Goal: Information Seeking & Learning: Learn about a topic

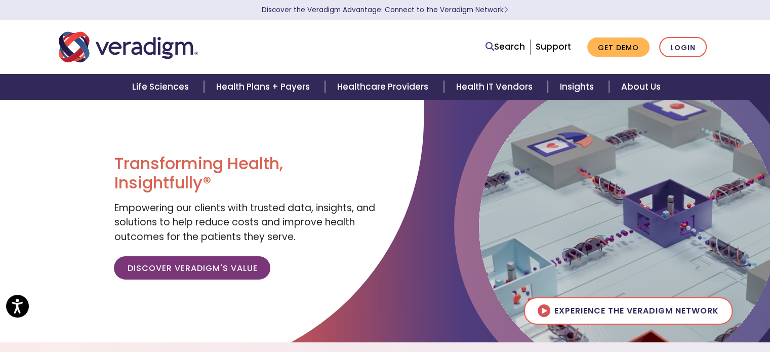
click at [367, 52] on div "Search Support Get Demo Login" at bounding box center [525, 47] width 390 height 21
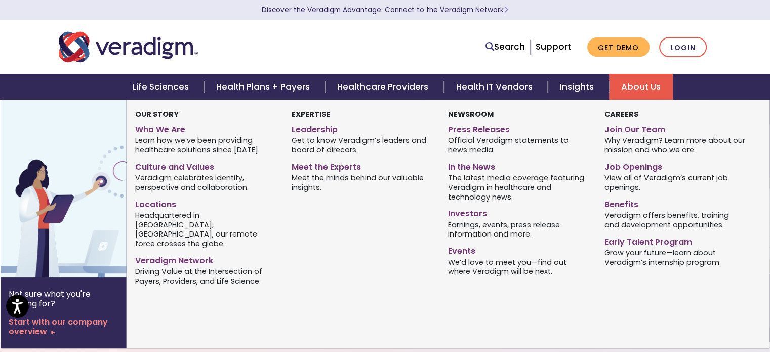
click at [636, 85] on link "About Us" at bounding box center [641, 87] width 64 height 26
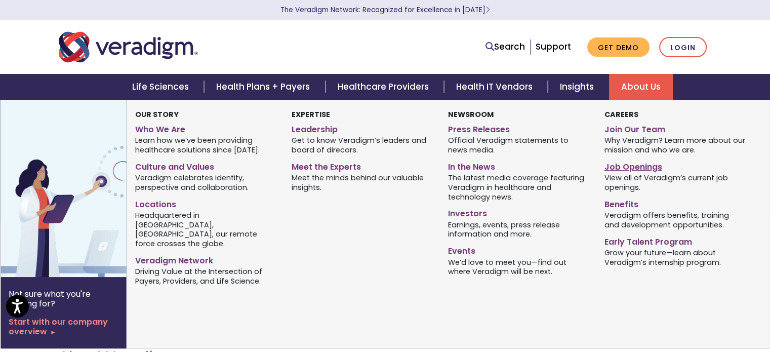
click at [624, 168] on link "Job Openings" at bounding box center [674, 165] width 141 height 15
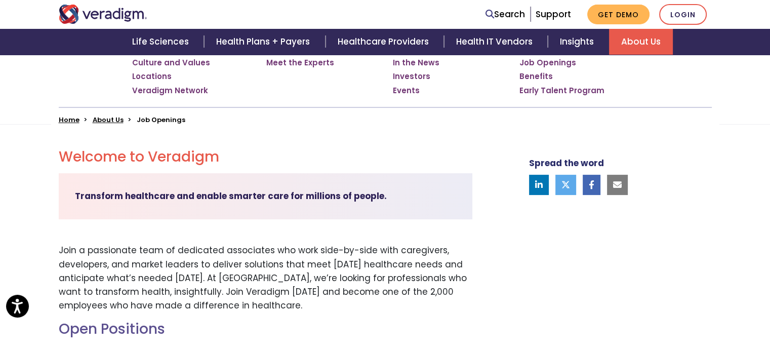
scroll to position [203, 0]
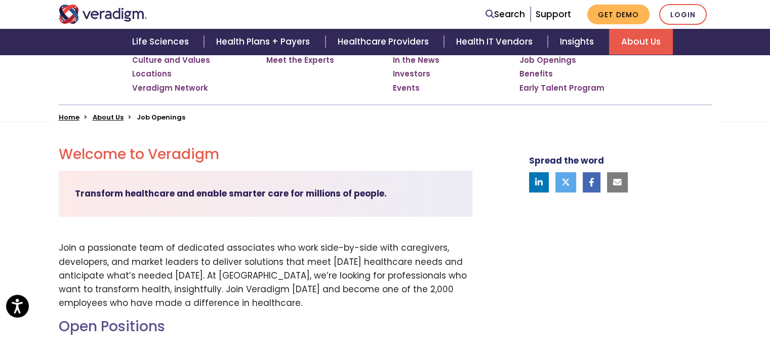
click at [155, 116] on li "Job Openings" at bounding box center [161, 117] width 49 height 10
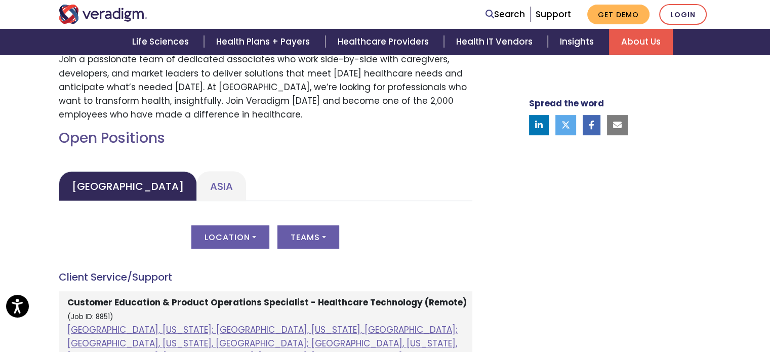
scroll to position [506, 0]
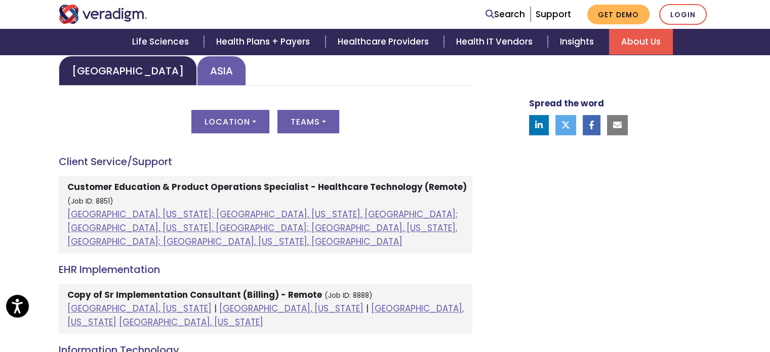
click at [197, 75] on link "Asia" at bounding box center [221, 71] width 49 height 30
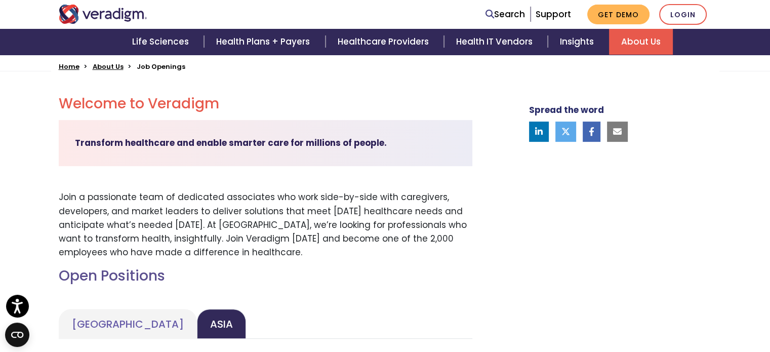
scroll to position [0, 0]
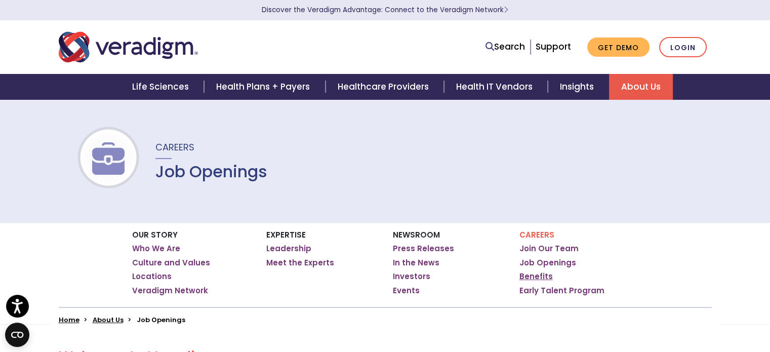
click at [537, 276] on link "Benefits" at bounding box center [535, 276] width 33 height 10
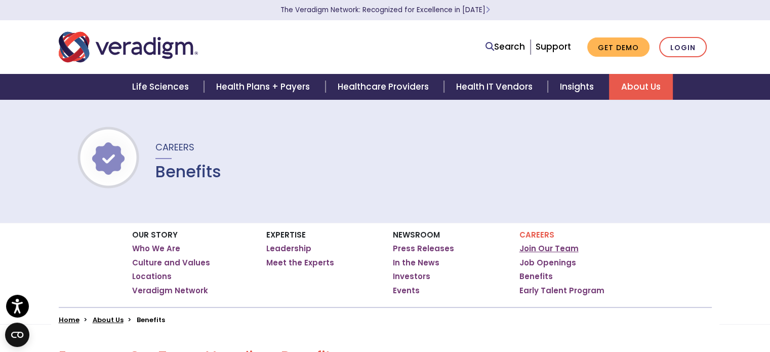
click at [542, 249] on link "Join Our Team" at bounding box center [548, 249] width 59 height 10
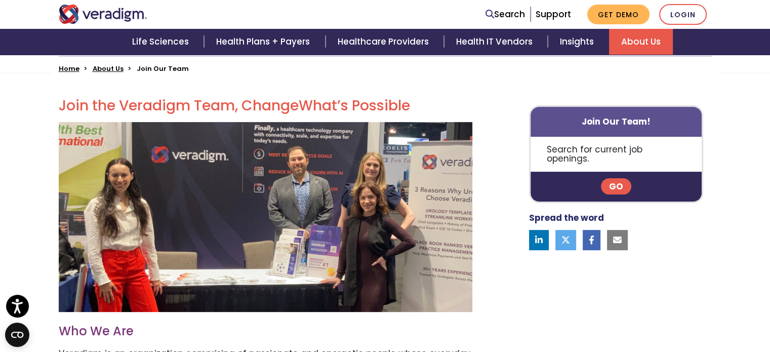
scroll to position [253, 0]
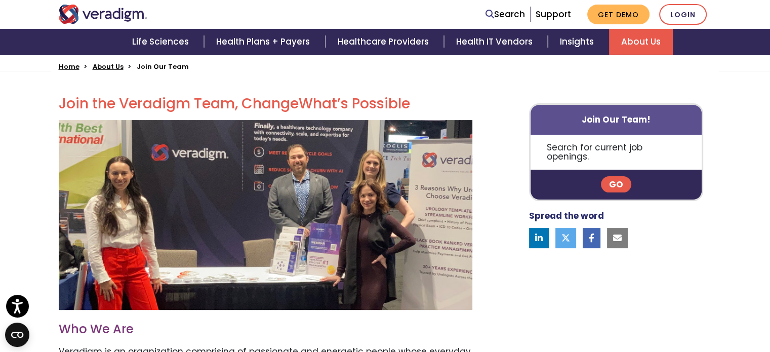
click at [621, 178] on link "Go" at bounding box center [616, 184] width 30 height 16
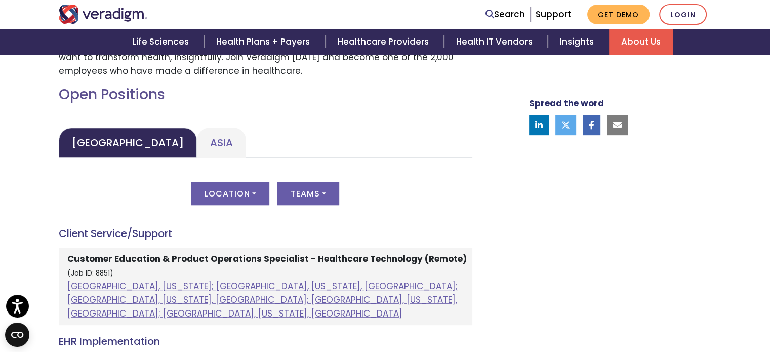
scroll to position [354, 0]
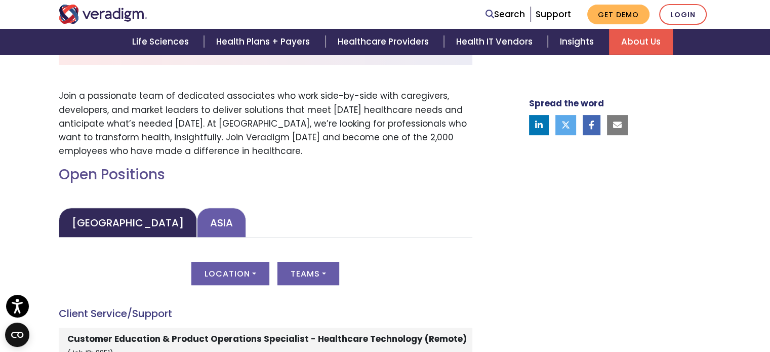
click at [197, 232] on link "Asia" at bounding box center [221, 223] width 49 height 30
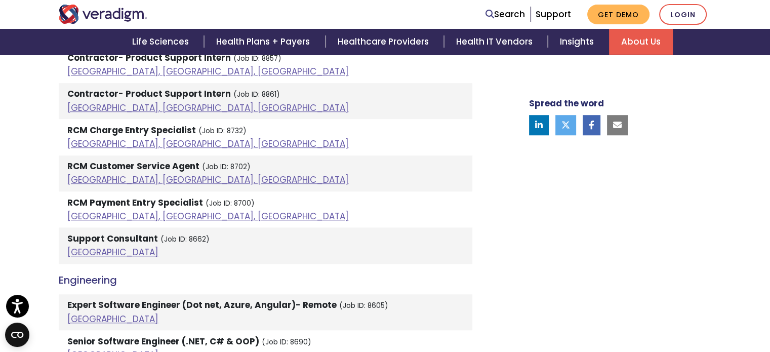
scroll to position [962, 0]
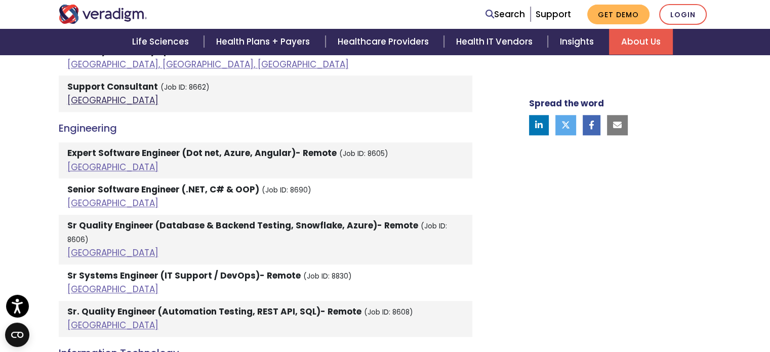
click at [74, 99] on link "India" at bounding box center [112, 100] width 91 height 12
